Goal: Task Accomplishment & Management: Use online tool/utility

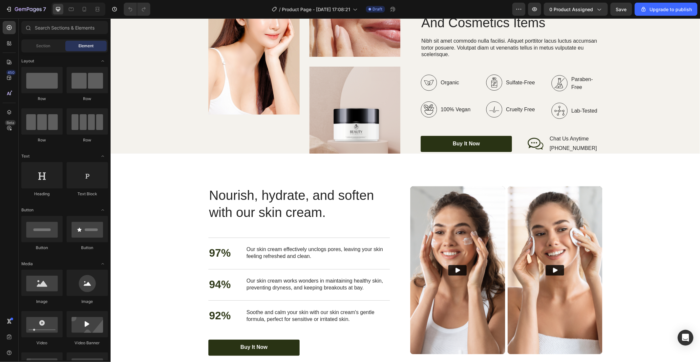
scroll to position [851, 0]
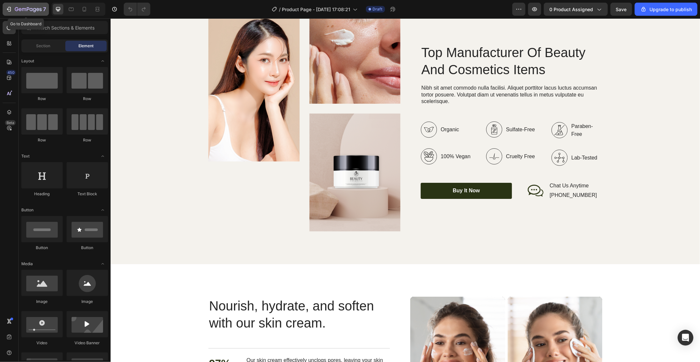
click at [9, 7] on icon "button" at bounding box center [9, 9] width 3 height 5
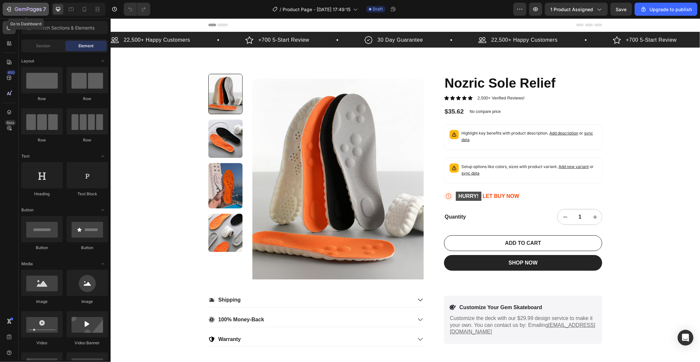
click at [17, 9] on icon "button" at bounding box center [28, 10] width 27 height 6
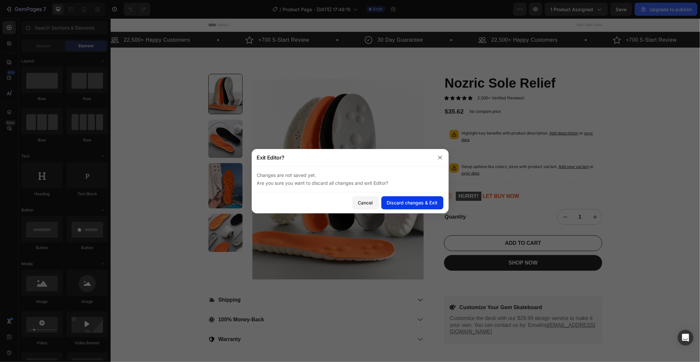
click at [428, 203] on div "Discard changes & Exit" at bounding box center [412, 202] width 51 height 7
